Goal: Task Accomplishment & Management: Manage account settings

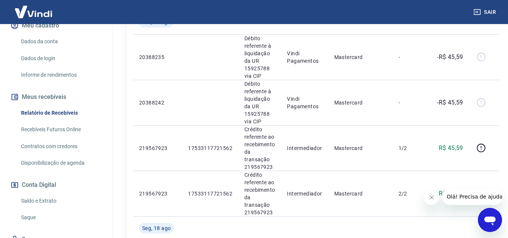
scroll to position [113, 0]
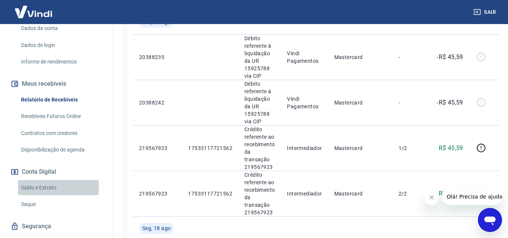
click at [54, 187] on link "Saldo e Extrato" at bounding box center [60, 187] width 85 height 15
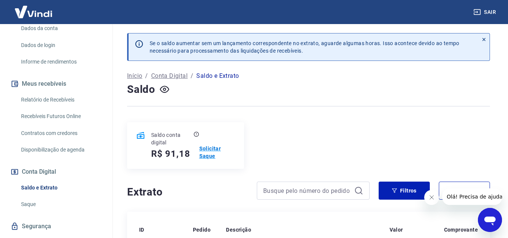
click at [213, 151] on p "Solicitar Saque" at bounding box center [217, 152] width 36 height 15
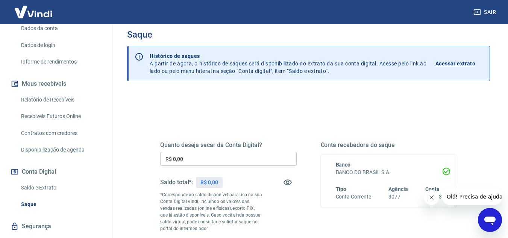
scroll to position [38, 0]
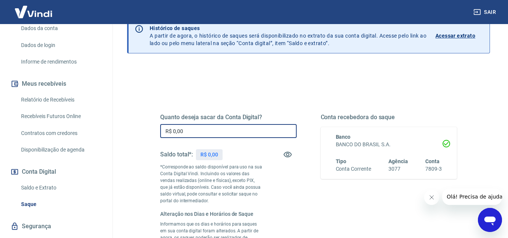
drag, startPoint x: 186, startPoint y: 128, endPoint x: 157, endPoint y: 124, distance: 29.6
click at [159, 125] on div "Quanto deseja sacar da Conta Digital? R$ 0,00 ​ Saldo total*: R$ 0,00 *Correspo…" at bounding box center [308, 209] width 315 height 258
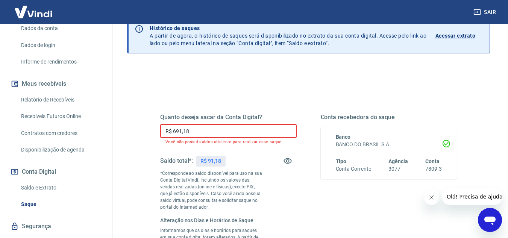
drag, startPoint x: 191, startPoint y: 129, endPoint x: 154, endPoint y: 131, distance: 37.6
click at [154, 131] on div "Quanto deseja sacar da Conta Digital? R$ 691,18 ​ Você não possui saldo suficie…" at bounding box center [308, 212] width 315 height 265
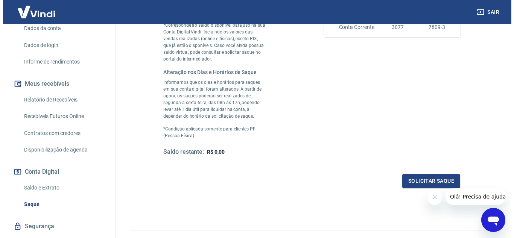
scroll to position [188, 0]
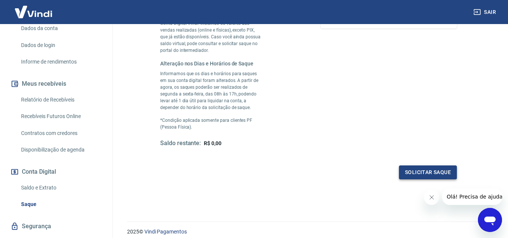
type input "R$ 91,18"
click at [413, 167] on button "Solicitar saque" at bounding box center [428, 172] width 58 height 14
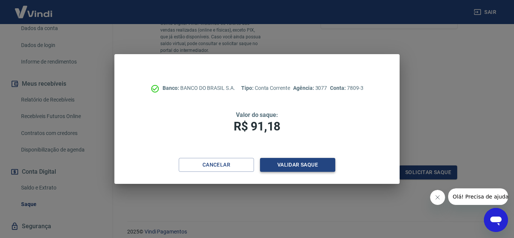
click at [300, 161] on button "Validar saque" at bounding box center [297, 165] width 75 height 14
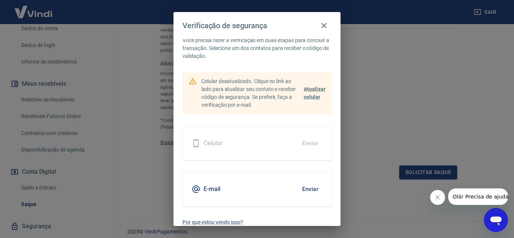
scroll to position [23, 0]
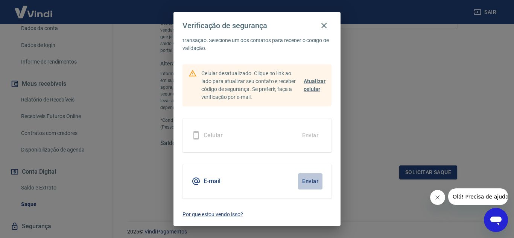
click at [306, 184] on button "Enviar" at bounding box center [310, 181] width 24 height 16
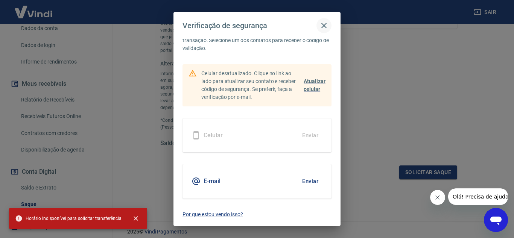
click at [325, 21] on icon "button" at bounding box center [323, 25] width 9 height 9
